Goal: Task Accomplishment & Management: Use online tool/utility

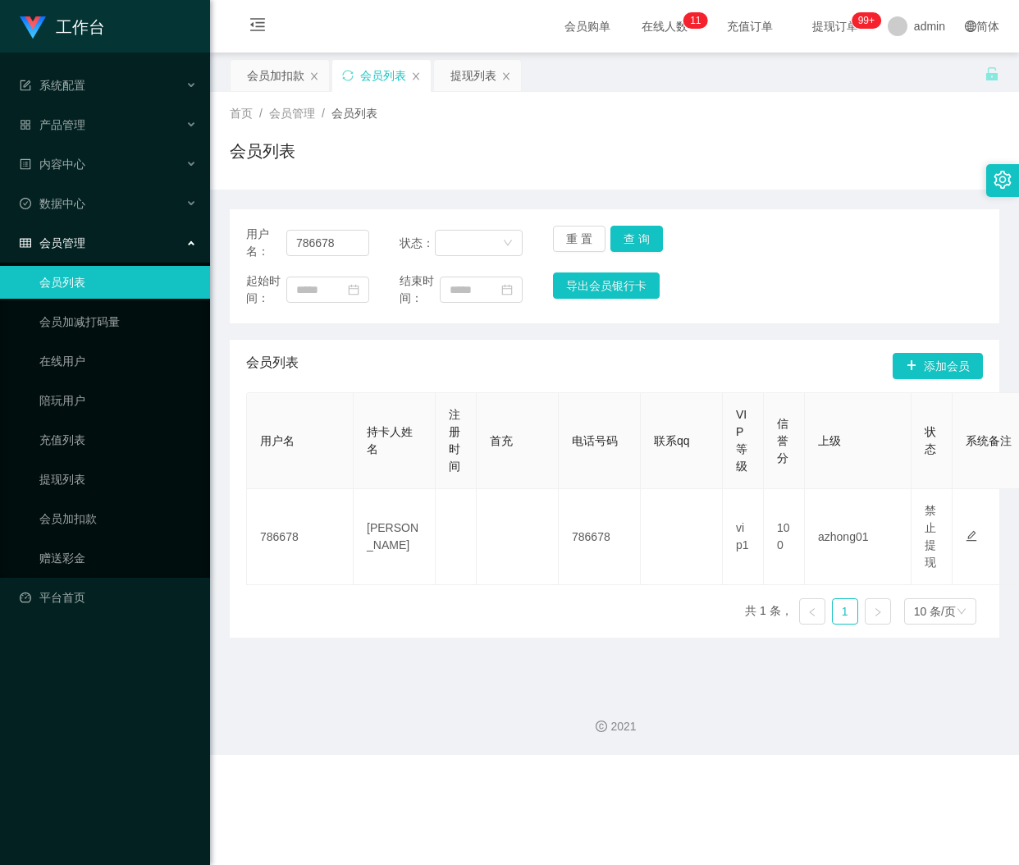
click at [322, 238] on input "786678" at bounding box center [327, 243] width 83 height 26
click at [564, 238] on button "重 置" at bounding box center [579, 239] width 53 height 26
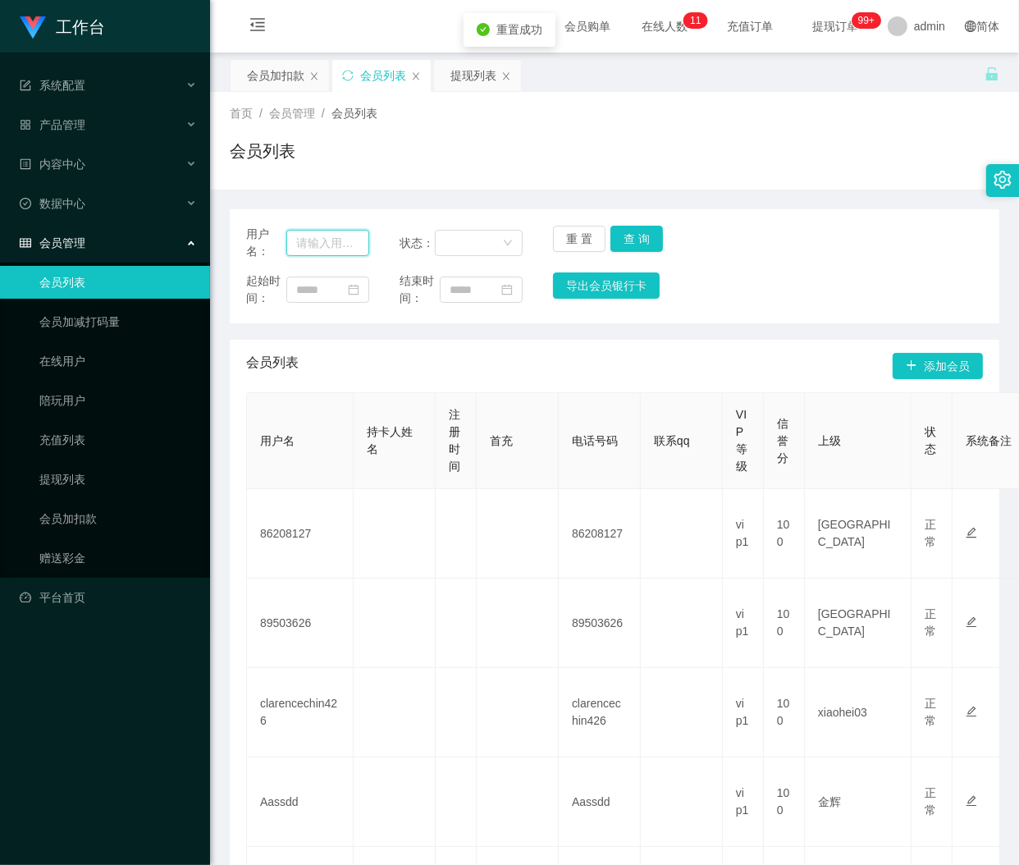
click at [343, 239] on input "text" at bounding box center [327, 243] width 83 height 26
paste input "87983393"
type input "87983393"
drag, startPoint x: 635, startPoint y: 235, endPoint x: 659, endPoint y: 211, distance: 33.7
click at [635, 235] on button "查 询" at bounding box center [637, 239] width 53 height 26
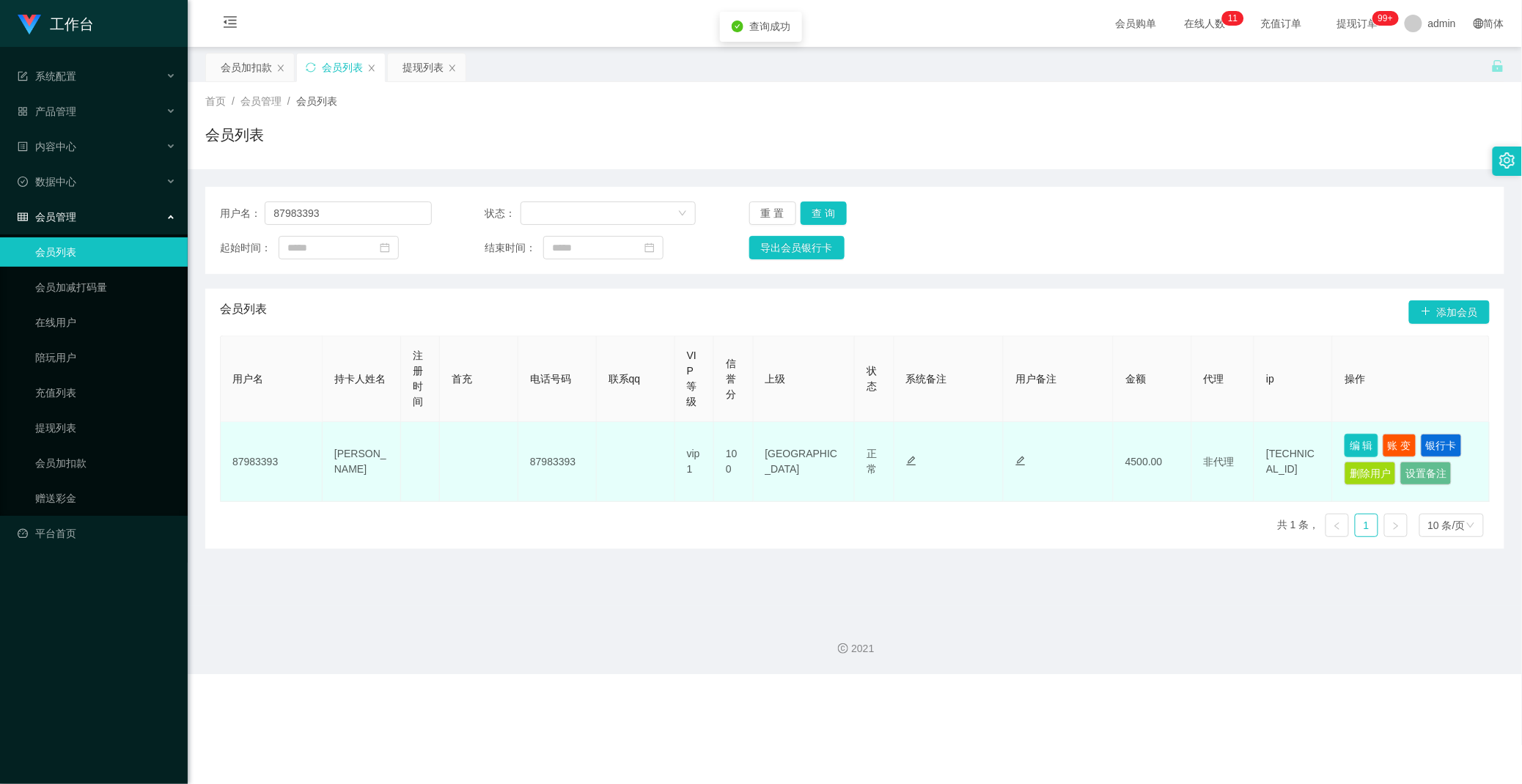
click at [910, 443] on button "编 辑" at bounding box center [1361, 446] width 34 height 23
type input "87983393"
type input "[PERSON_NAME]"
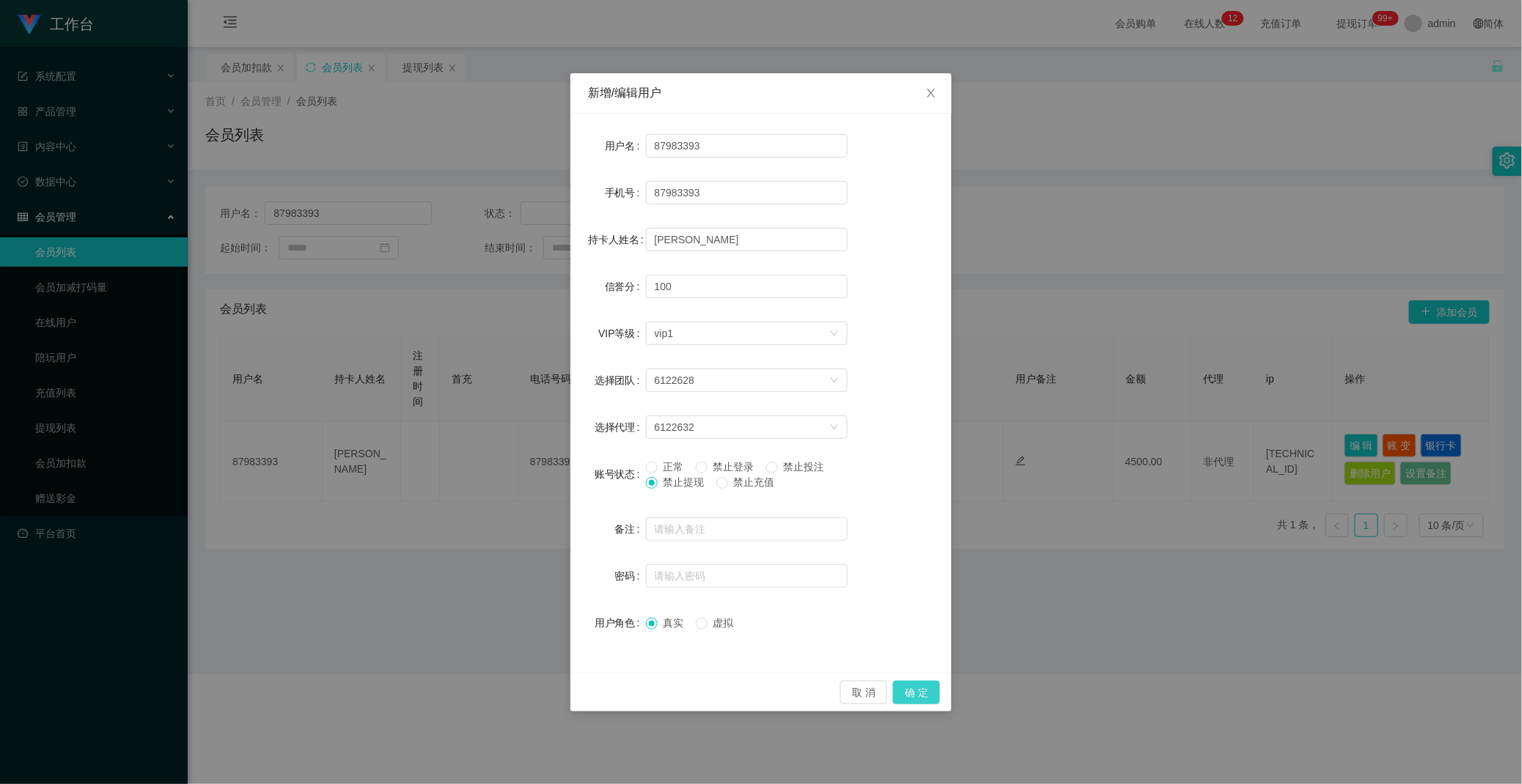
click at [910, 693] on button "确 定" at bounding box center [916, 692] width 47 height 23
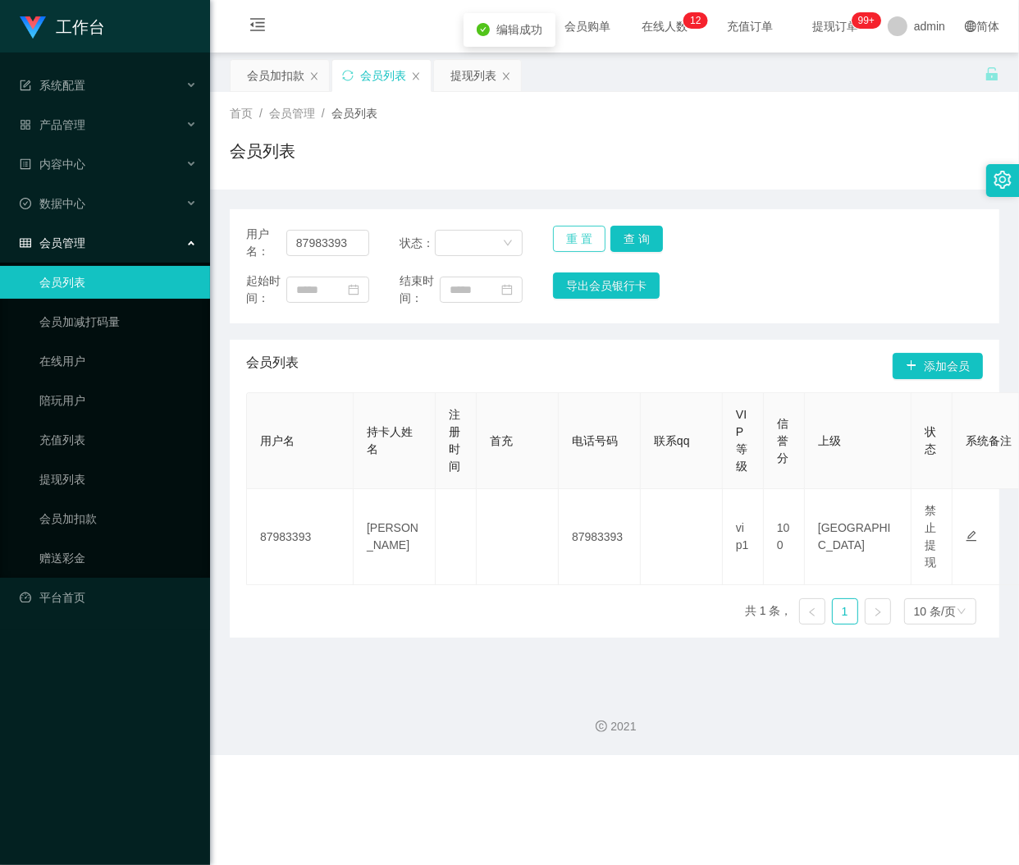
click at [566, 234] on button "重 置" at bounding box center [579, 239] width 53 height 26
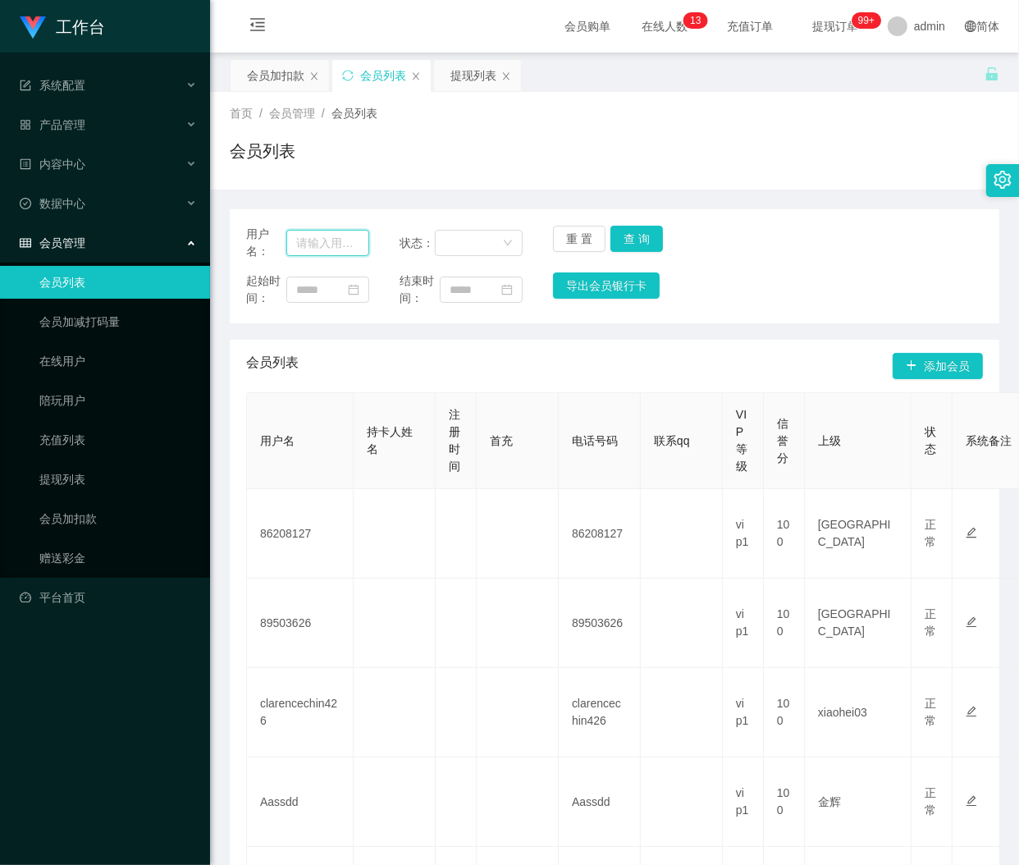
drag, startPoint x: 320, startPoint y: 243, endPoint x: 367, endPoint y: 236, distance: 47.2
click at [320, 243] on input "text" at bounding box center [327, 243] width 83 height 26
paste input "482016"
type input "482016"
click at [630, 232] on button "查 询" at bounding box center [637, 239] width 53 height 26
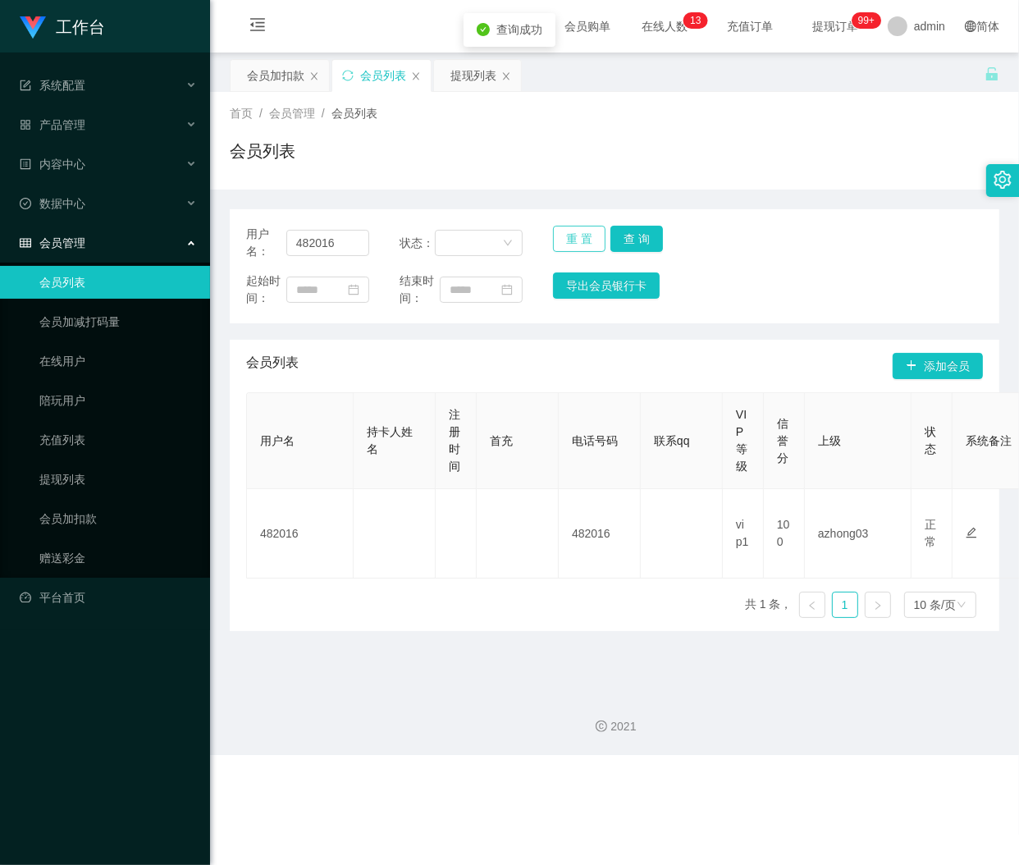
drag, startPoint x: 568, startPoint y: 240, endPoint x: 558, endPoint y: 231, distance: 12.8
click at [567, 240] on button "重 置" at bounding box center [579, 239] width 53 height 26
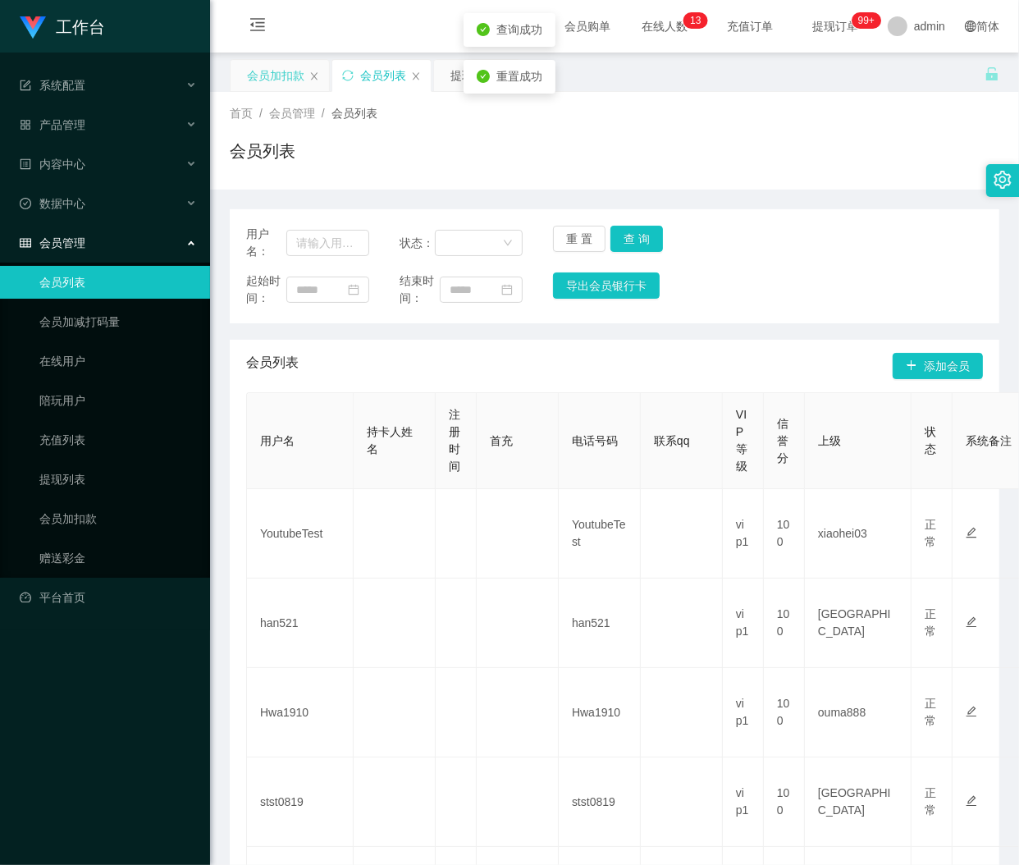
click at [272, 79] on div "会员加扣款" at bounding box center [275, 75] width 57 height 31
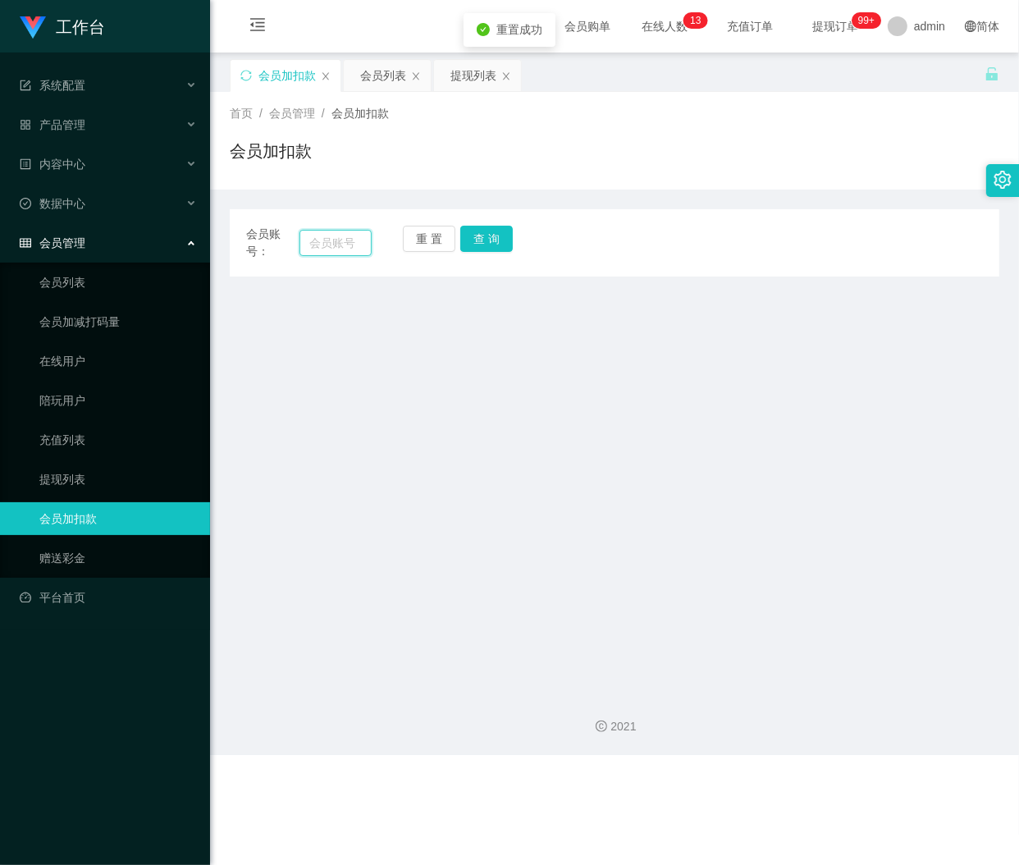
click at [332, 240] on input "text" at bounding box center [336, 243] width 72 height 26
paste input "482016"
type input "482016"
click at [490, 227] on button "查 询" at bounding box center [486, 239] width 53 height 26
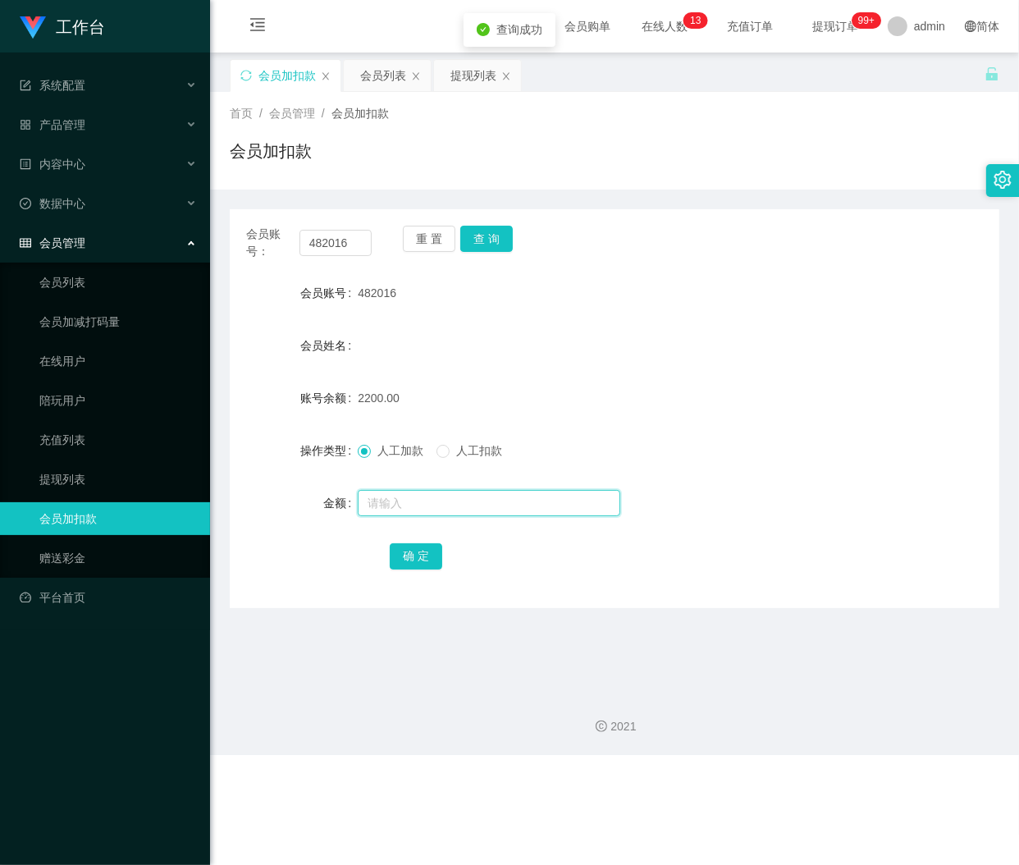
click at [444, 504] on input "text" at bounding box center [489, 503] width 263 height 26
type input "500"
drag, startPoint x: 420, startPoint y: 548, endPoint x: 432, endPoint y: 545, distance: 12.0
click at [420, 548] on button "确 定" at bounding box center [416, 556] width 53 height 26
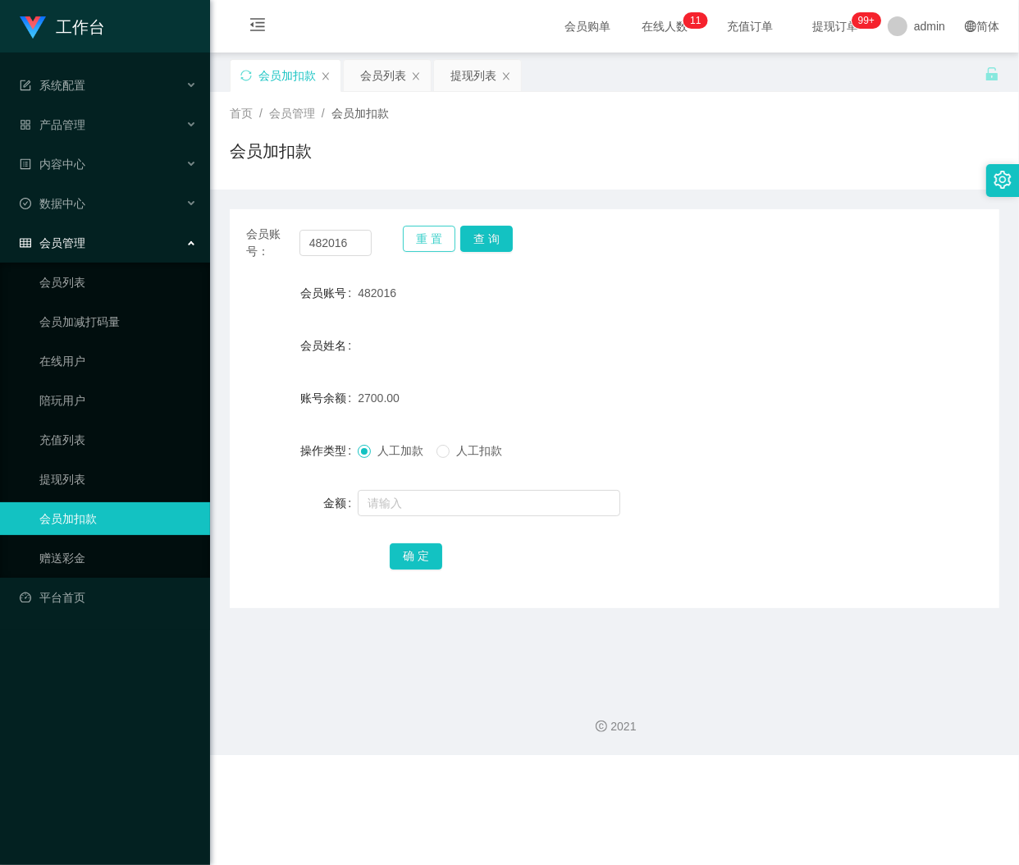
click at [427, 239] on button "重 置" at bounding box center [429, 239] width 53 height 26
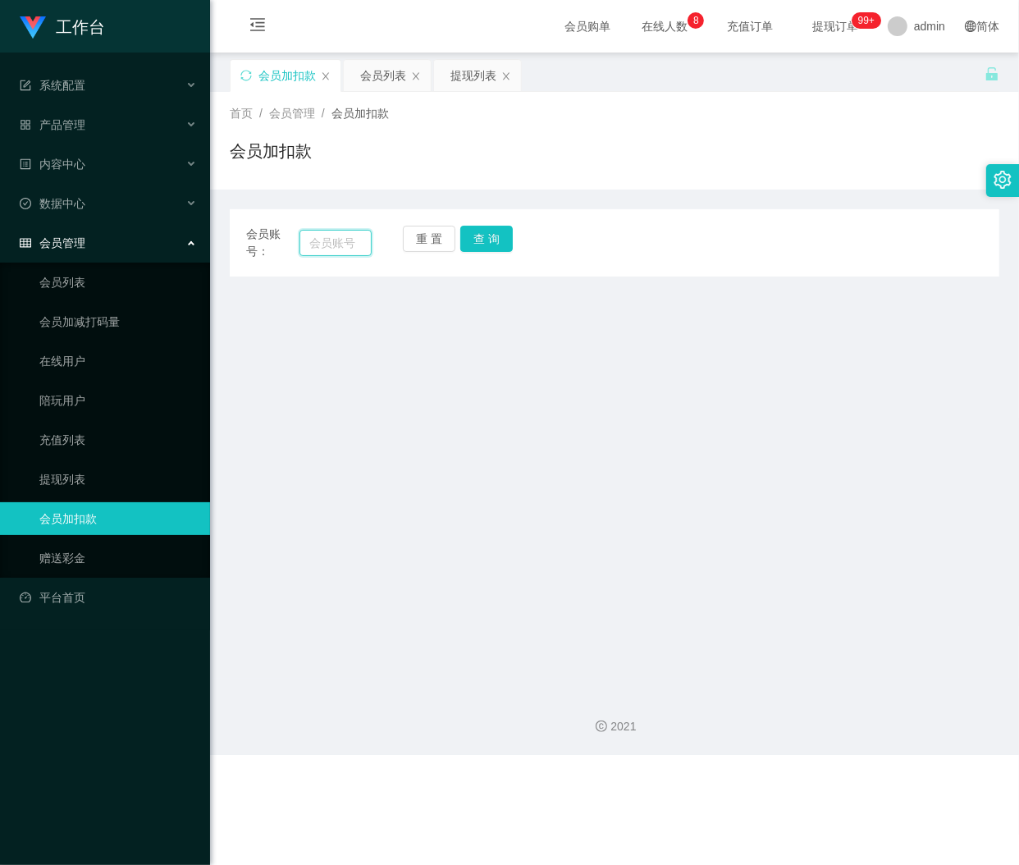
click at [340, 248] on input "text" at bounding box center [336, 243] width 72 height 26
paste input "Aaa3478600"
type input "Aaa3478600"
click at [499, 227] on button "查 询" at bounding box center [486, 239] width 53 height 26
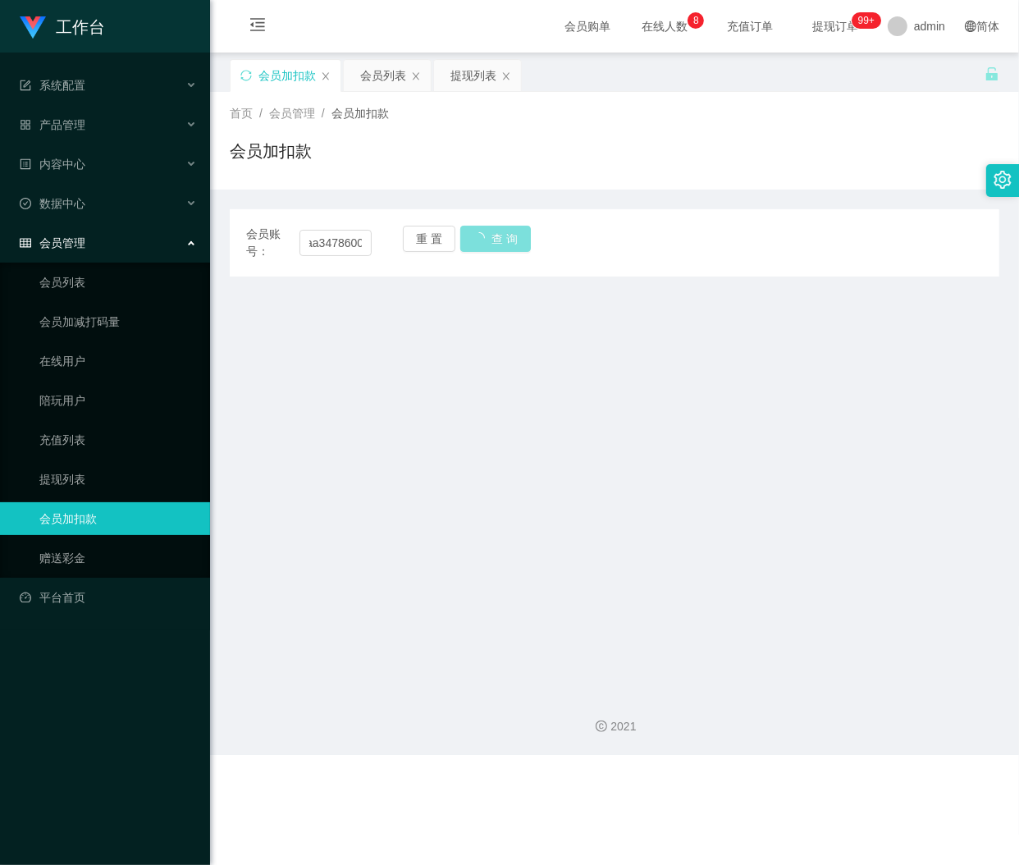
scroll to position [0, 0]
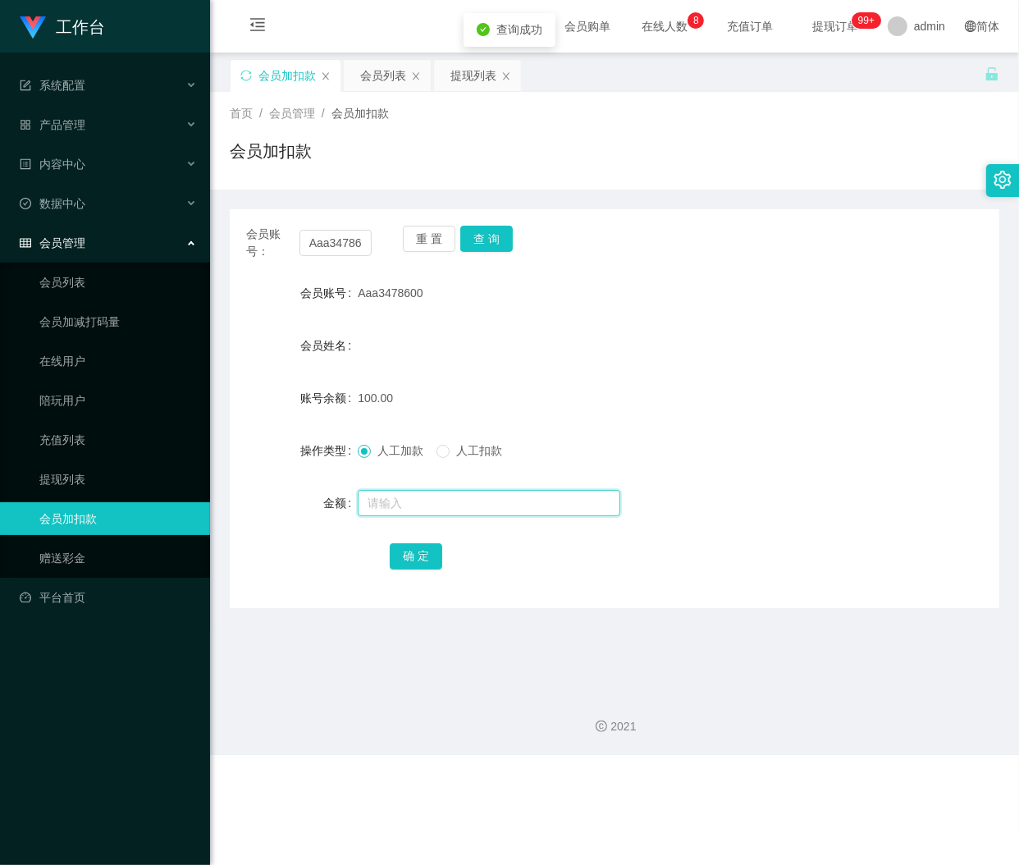
click at [414, 505] on input "text" at bounding box center [489, 503] width 263 height 26
type input "500"
click at [419, 561] on button "确 定" at bounding box center [416, 556] width 53 height 26
click at [422, 243] on button "重 置" at bounding box center [429, 239] width 53 height 26
